Goal: Navigation & Orientation: Go to known website

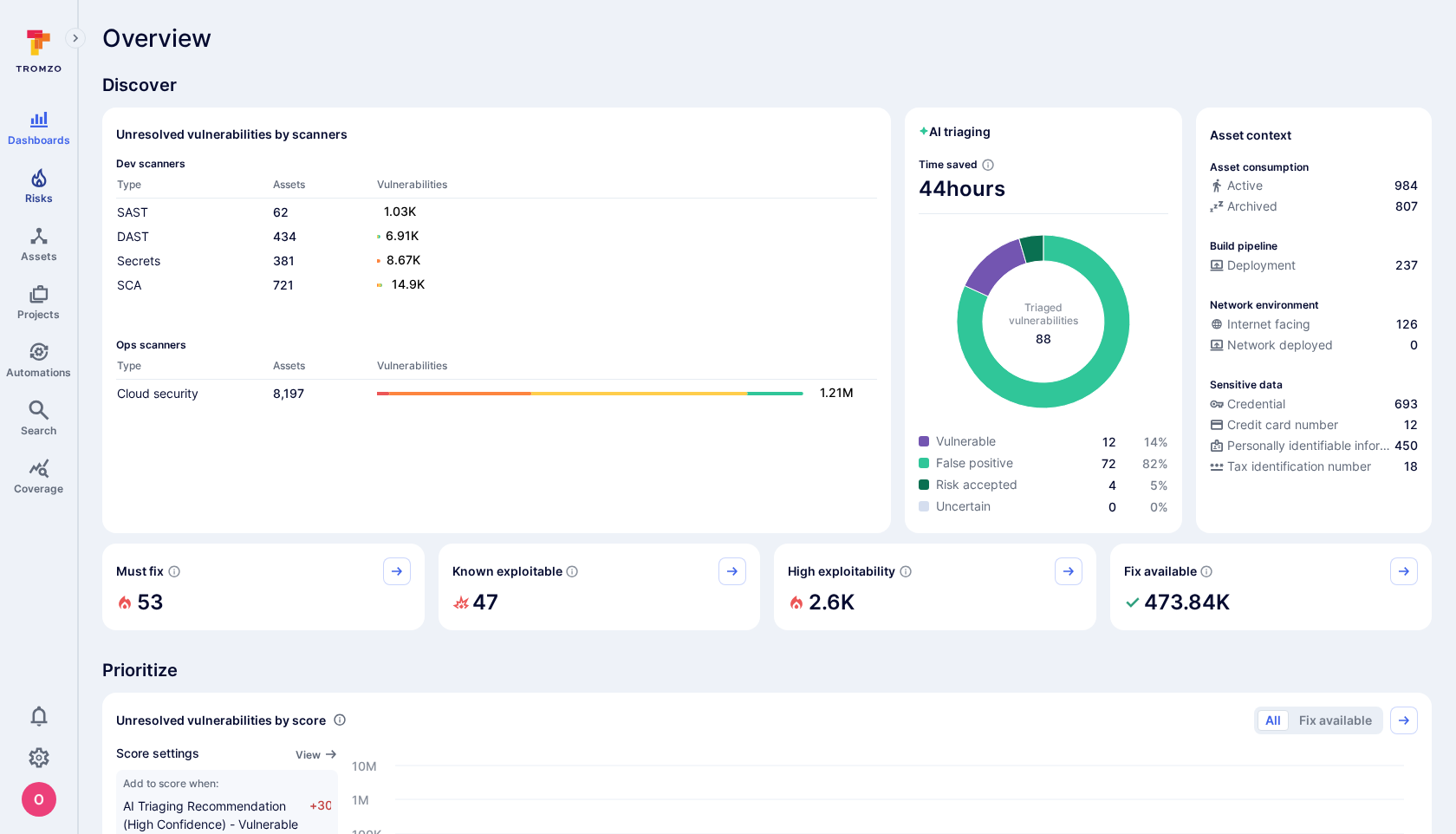
click at [27, 176] on link "Risks" at bounding box center [38, 186] width 77 height 51
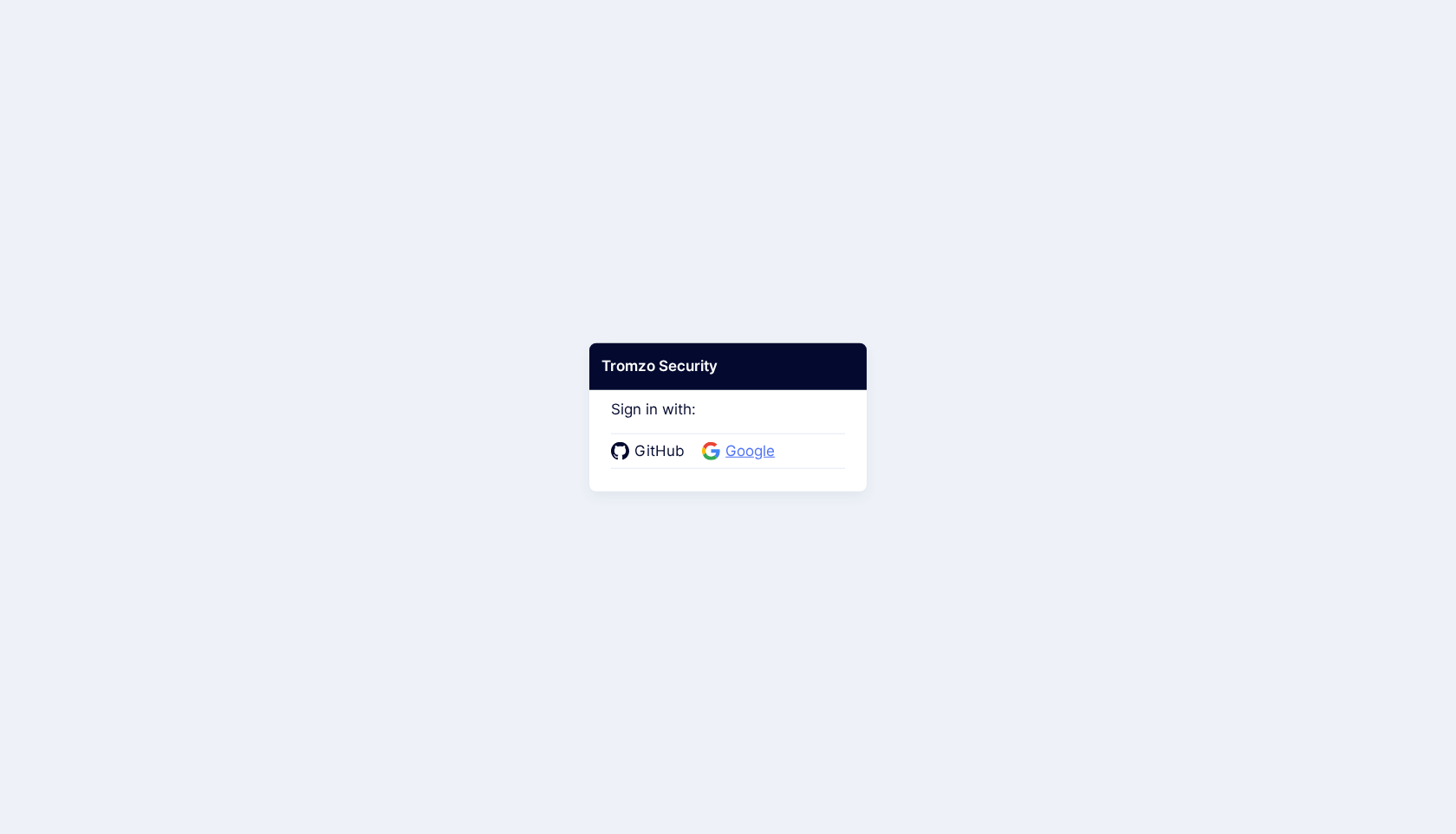
click at [752, 445] on span "Google" at bounding box center [750, 452] width 60 height 23
